Goal: Task Accomplishment & Management: Manage account settings

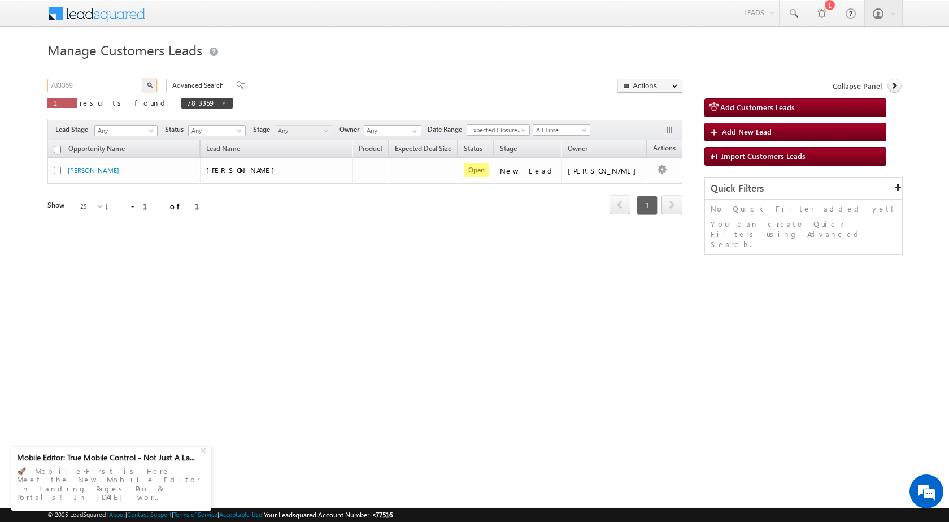
click at [128, 85] on input "783359" at bounding box center [95, 86] width 97 height 14
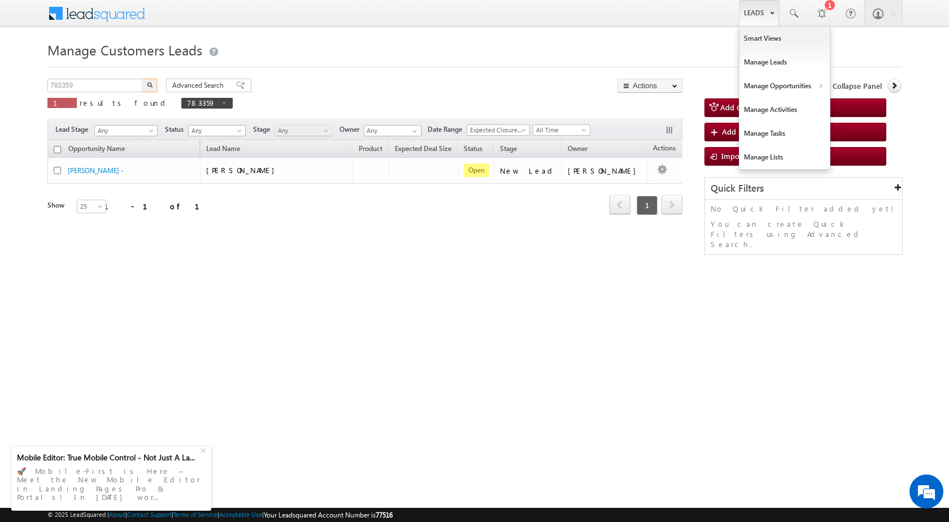
click at [760, 21] on link "Leads" at bounding box center [759, 13] width 40 height 26
click at [848, 111] on link "Customers Leads" at bounding box center [882, 110] width 103 height 24
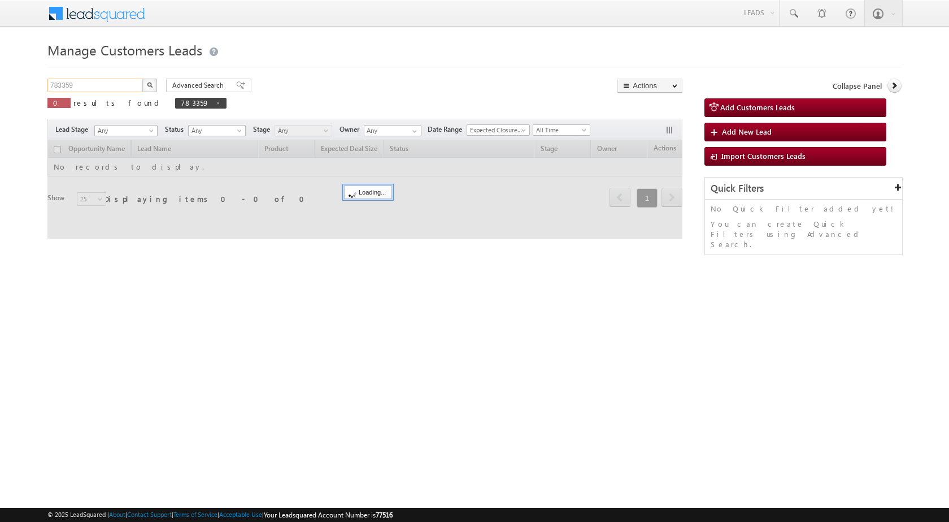
click at [108, 86] on input "783359" at bounding box center [95, 86] width 97 height 14
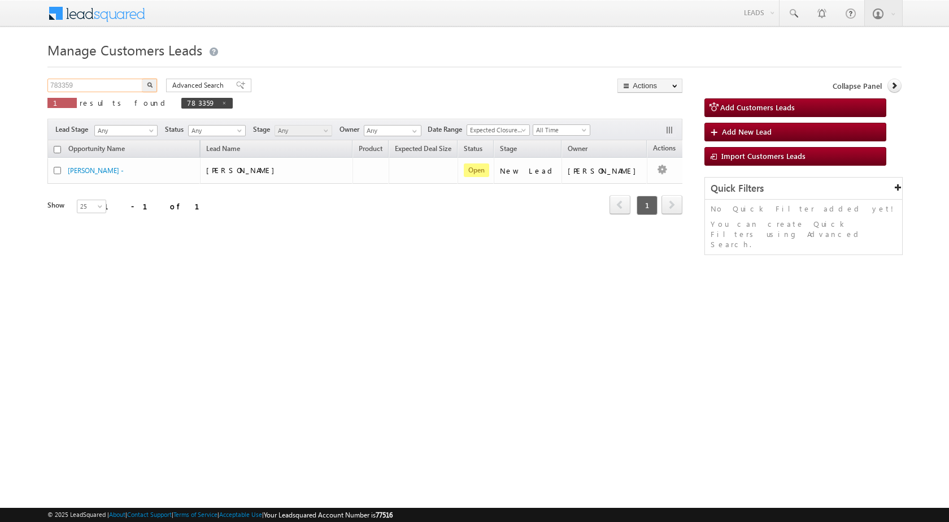
click at [108, 86] on input "783359" at bounding box center [95, 86] width 97 height 14
paste input "04437"
type input "704437"
click at [153, 85] on button "button" at bounding box center [149, 86] width 15 height 14
click at [258, 287] on div "Manage Customers Leads 704437 X 1 results found 704437 Advanced Search Advanced…" at bounding box center [474, 179] width 855 height 283
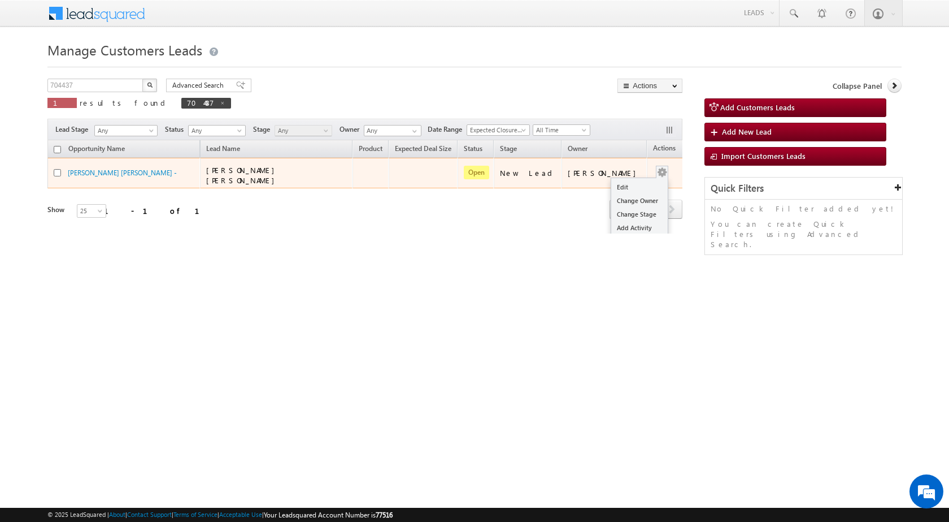
click at [654, 176] on td "Edit Change Owner Change Stage Add Activity Add Task Delete" at bounding box center [670, 173] width 47 height 31
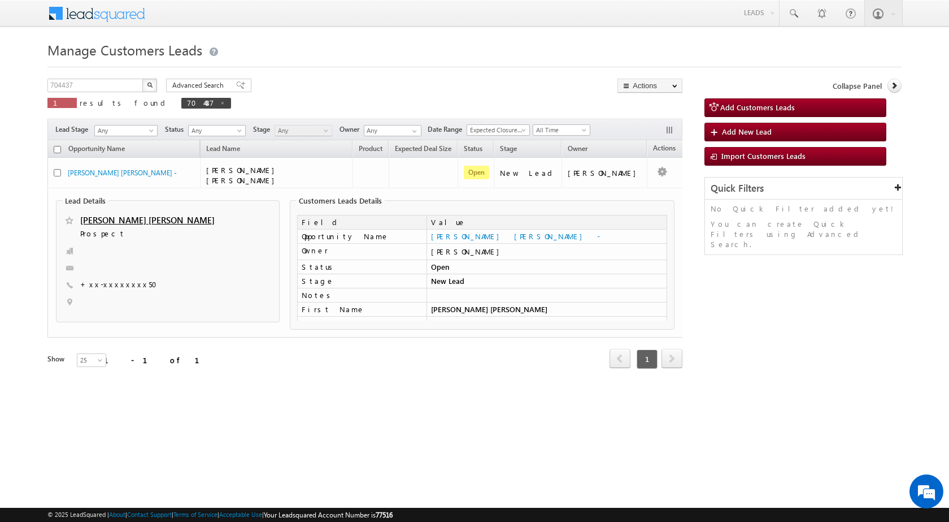
click at [635, 297] on td at bounding box center [547, 295] width 241 height 14
click at [723, 311] on div "704437 X 1 results found 704437 Advanced Search Advanced search results Actions…" at bounding box center [474, 239] width 855 height 321
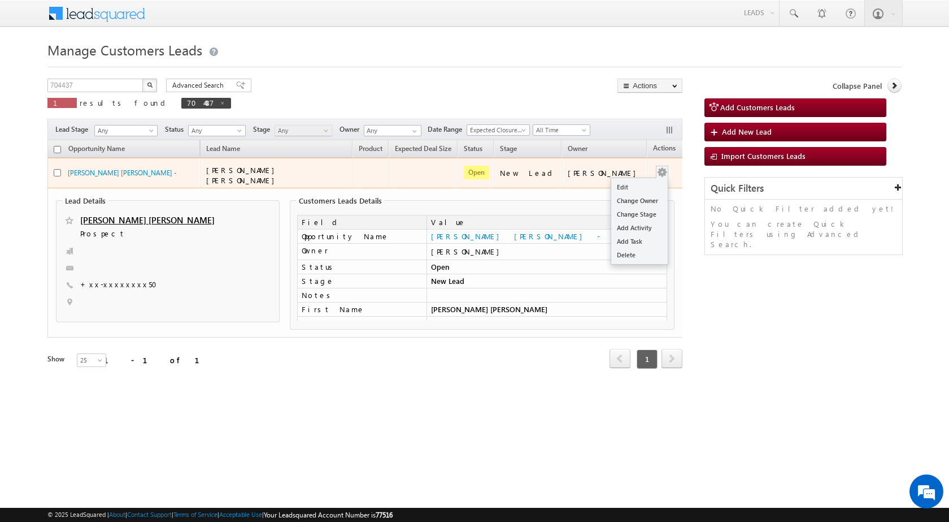
click at [657, 168] on button "button" at bounding box center [662, 172] width 11 height 11
click at [631, 185] on link "Edit" at bounding box center [640, 187] width 57 height 14
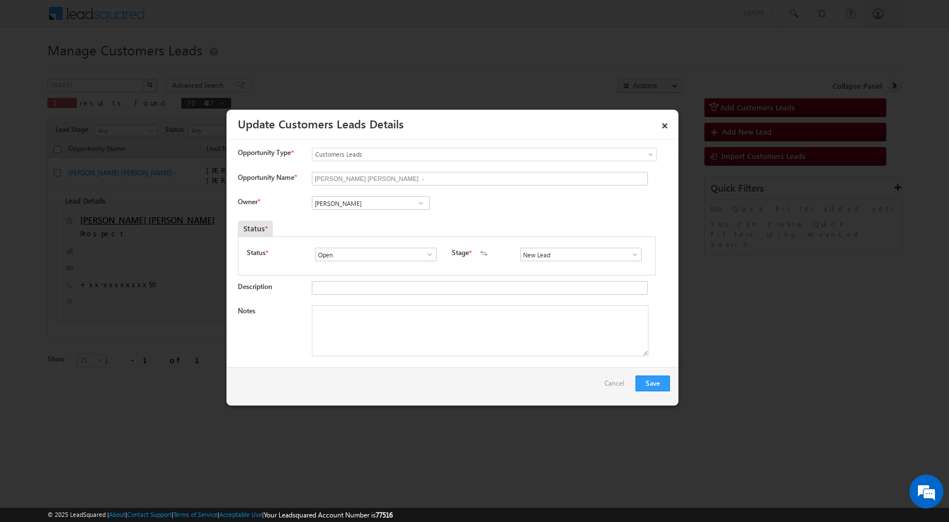
click at [455, 375] on div "Save Cancel" at bounding box center [453, 386] width 452 height 38
click at [423, 324] on textarea "Notes" at bounding box center [480, 330] width 337 height 51
click at [692, 447] on div at bounding box center [474, 261] width 949 height 522
click at [400, 204] on input "[PERSON_NAME]" at bounding box center [371, 203] width 118 height 14
paste input "[EMAIL_ADDRESS][DOMAIN_NAME]"
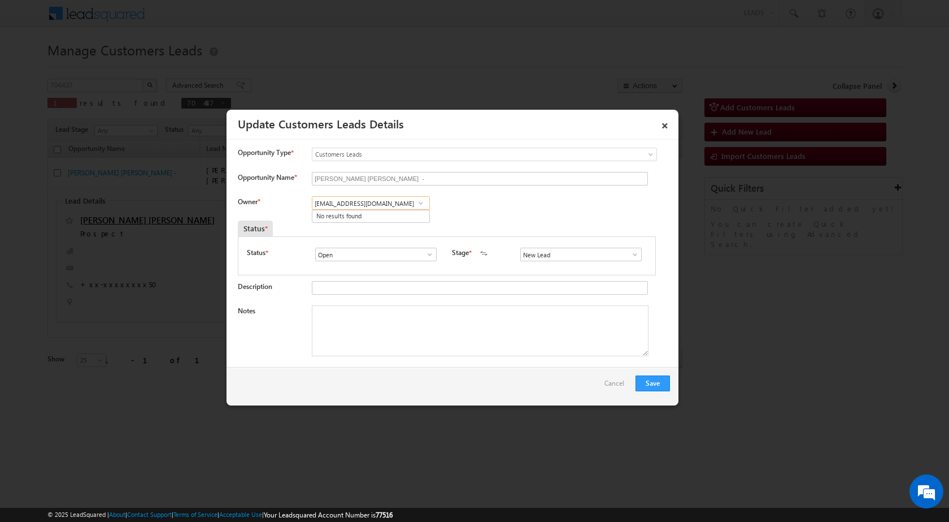
click at [339, 216] on link "No results found" at bounding box center [371, 216] width 117 height 12
click at [354, 206] on input "No results found" at bounding box center [371, 203] width 118 height 14
paste input "[EMAIL_ADDRESS][DOMAIN_NAME]"
type input "[EMAIL_ADDRESS][DOMAIN_NAME]"
click at [357, 237] on div "Status * Open Won Lost Open Stage * New Lead Interested Pending Documents" at bounding box center [447, 255] width 418 height 39
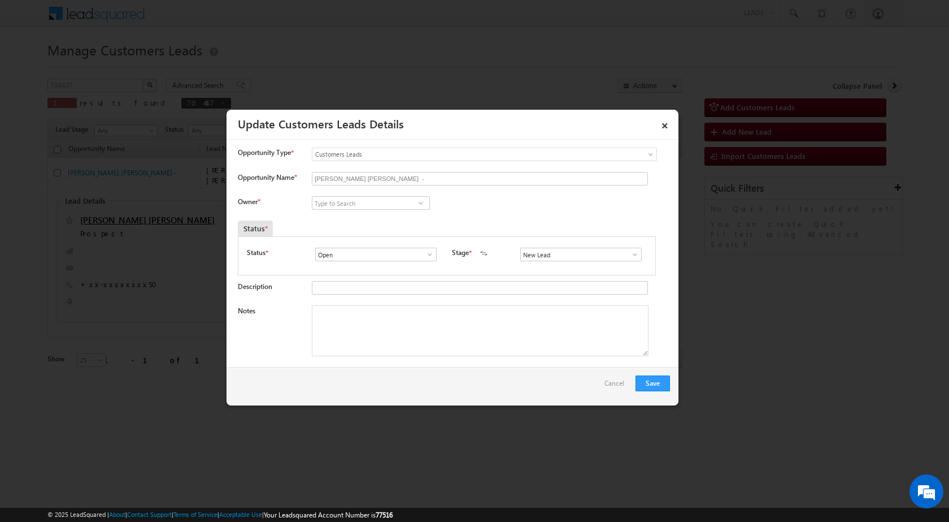
drag, startPoint x: 376, startPoint y: 435, endPoint x: 454, endPoint y: 435, distance: 78.0
click at [375, 435] on div at bounding box center [474, 261] width 949 height 522
click at [420, 348] on textarea "Notes" at bounding box center [480, 330] width 337 height 51
paste textarea "Name - Shri [PERSON_NAME] [PERSON_NAME] / Construction / LV - 5 lac / Gram Panc…"
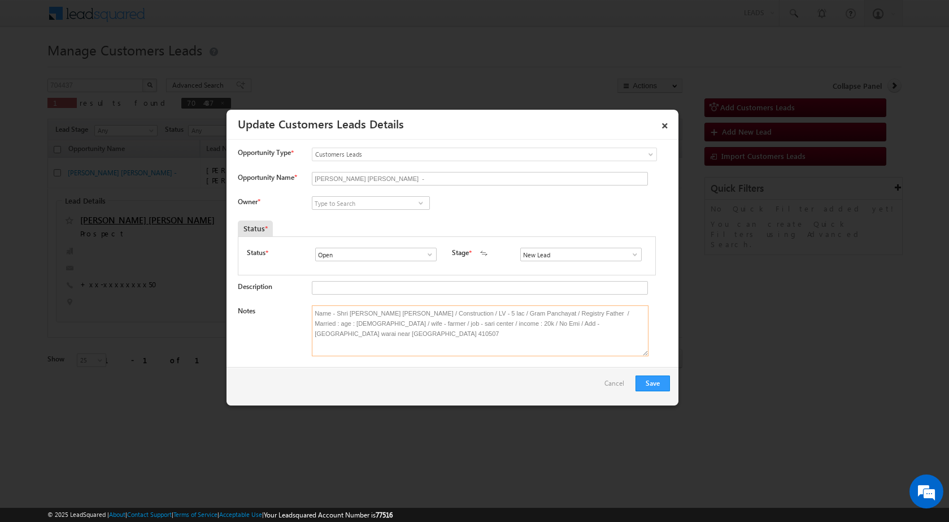
click at [412, 315] on textarea "Name - Shri [PERSON_NAME] [PERSON_NAME] / Construction / LV - 5 lac / Gram Panc…" at bounding box center [480, 330] width 337 height 51
click at [441, 353] on textarea "Name - Shri [PERSON_NAME] [PERSON_NAME] / Construction / LV - 5 lac / Gram Panc…" at bounding box center [480, 330] width 337 height 51
type textarea "Name - Shri [PERSON_NAME] [PERSON_NAME] / Construction / LV - 5 lac / Gram Panc…"
click at [333, 206] on input at bounding box center [371, 203] width 118 height 14
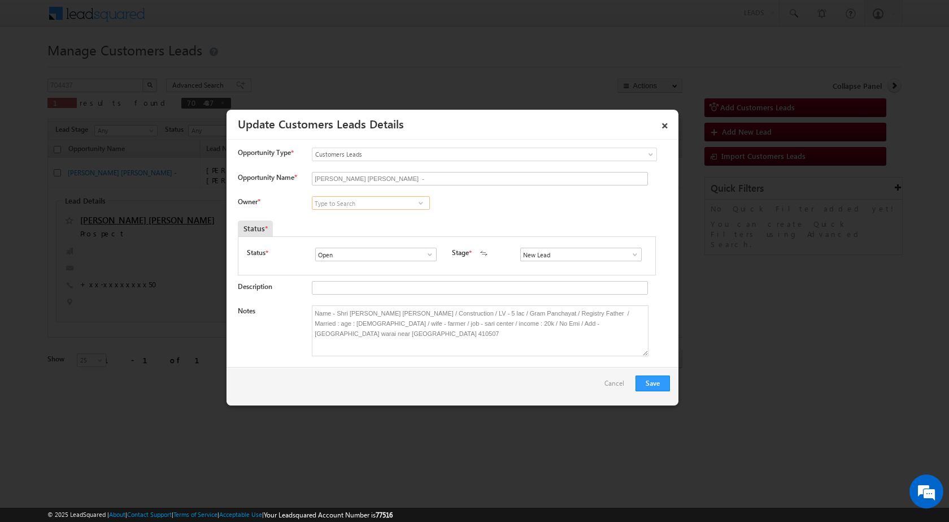
paste input "Sushant Sude"
type input "Sushant Sude"
click at [419, 201] on span at bounding box center [420, 202] width 11 height 9
click at [449, 200] on div "Owner * No results found No results found" at bounding box center [454, 205] width 432 height 19
click at [341, 205] on input at bounding box center [371, 203] width 118 height 14
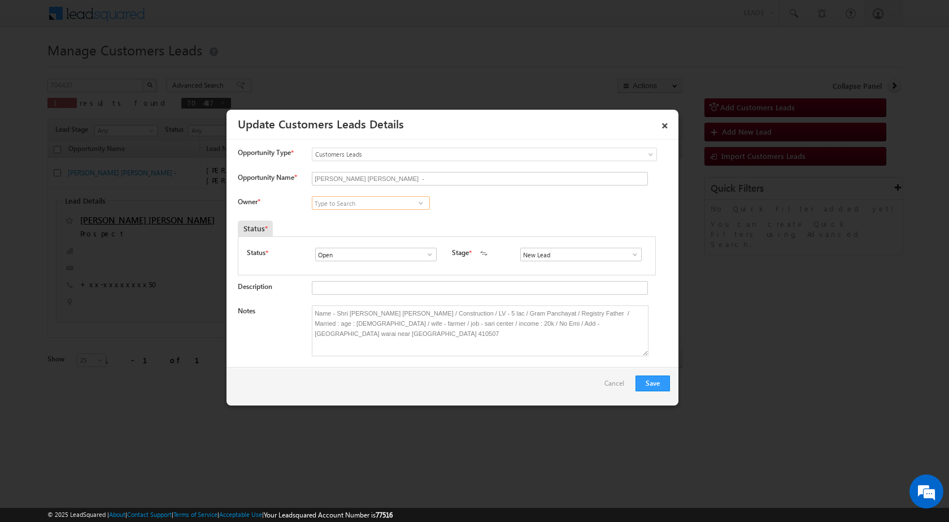
paste input "[EMAIL_ADDRESS][DOMAIN_NAME]"
type input "[EMAIL_ADDRESS][DOMAIN_NAME]"
drag, startPoint x: 408, startPoint y: 201, endPoint x: 333, endPoint y: 203, distance: 75.2
click at [333, 203] on input "[EMAIL_ADDRESS][DOMAIN_NAME]" at bounding box center [371, 203] width 118 height 14
click at [346, 224] on span "[PERSON_NAME][EMAIL_ADDRESS][DOMAIN_NAME]" at bounding box center [367, 225] width 102 height 8
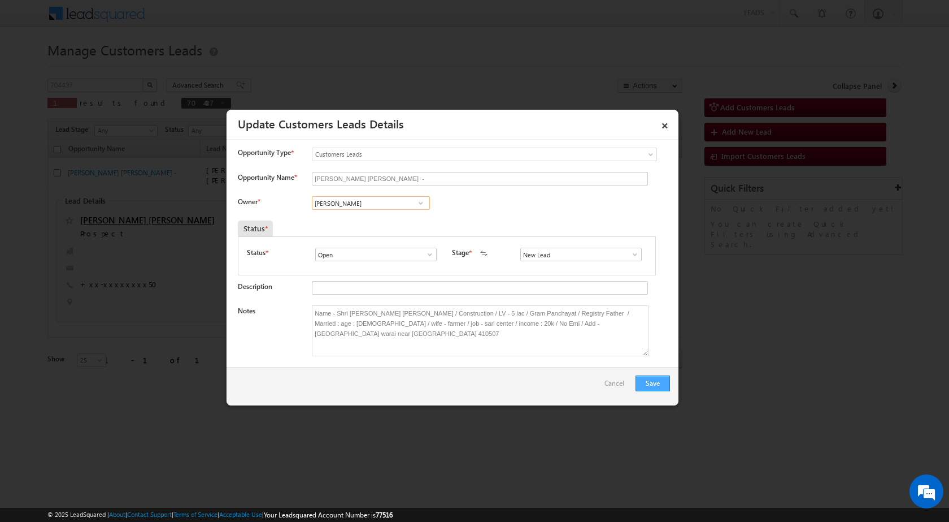
type input "[PERSON_NAME]"
click at [647, 384] on button "Save" at bounding box center [653, 383] width 34 height 16
